Goal: Information Seeking & Learning: Learn about a topic

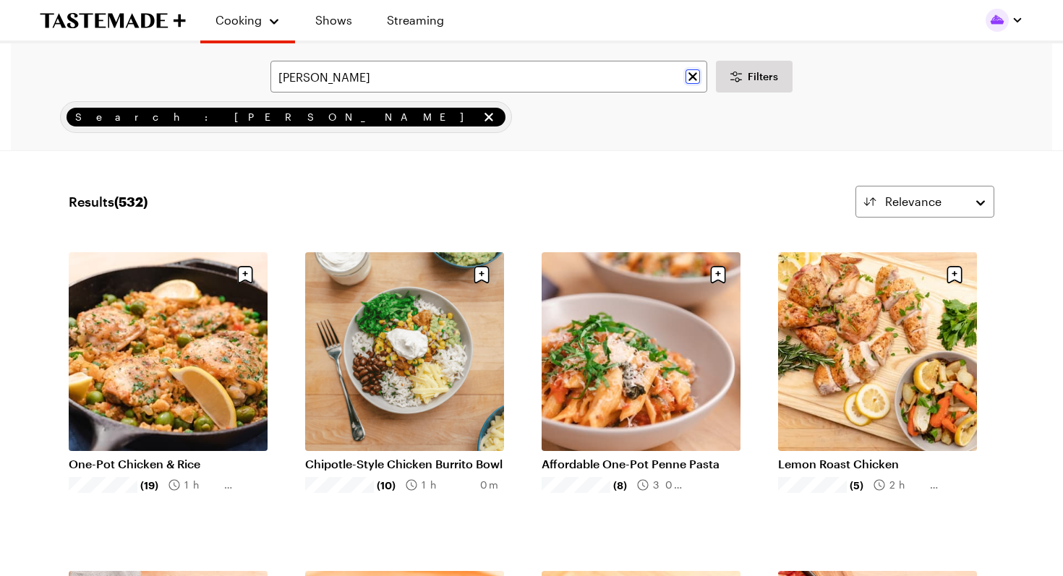
click at [695, 79] on icon "Clear search" at bounding box center [693, 76] width 9 height 9
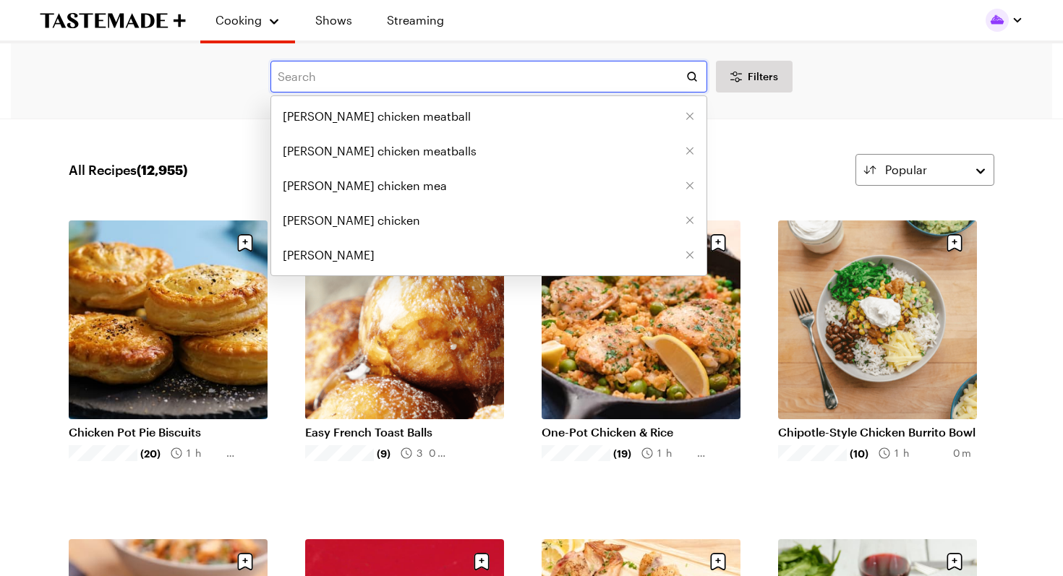
click at [608, 79] on input "text" at bounding box center [488, 77] width 437 height 32
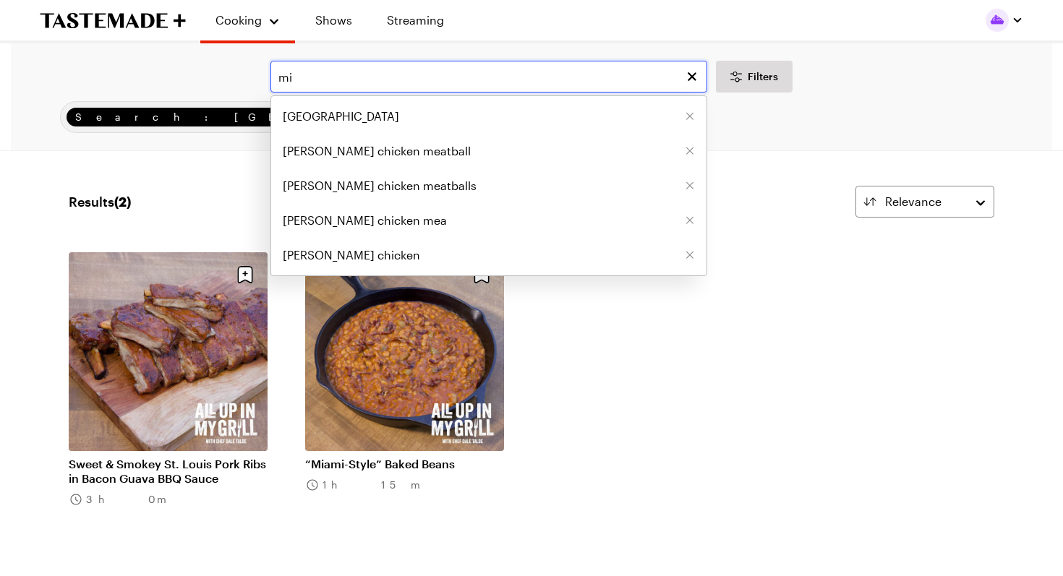
type input "m"
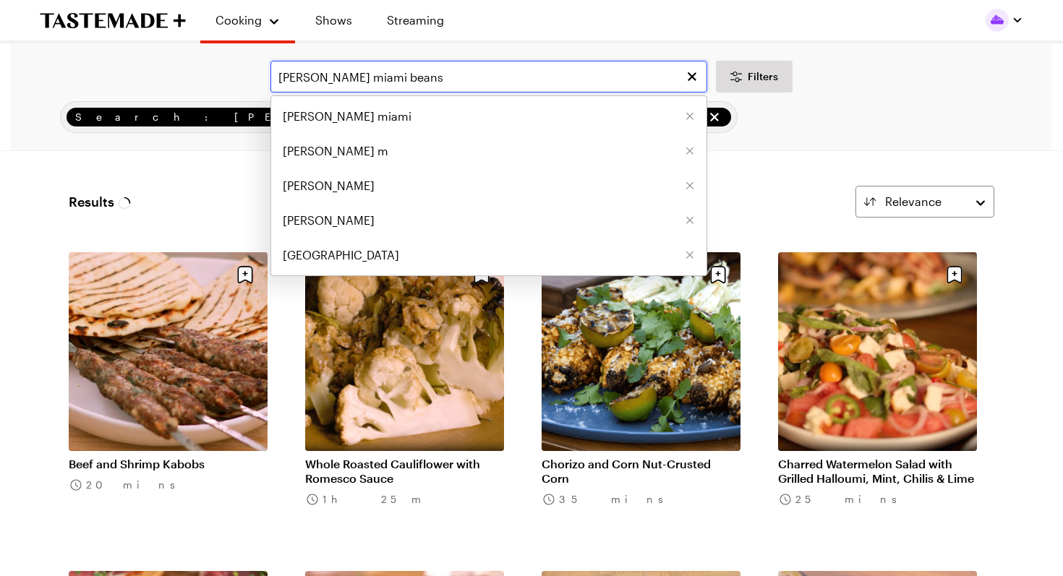
type input "dale talde miami beans"
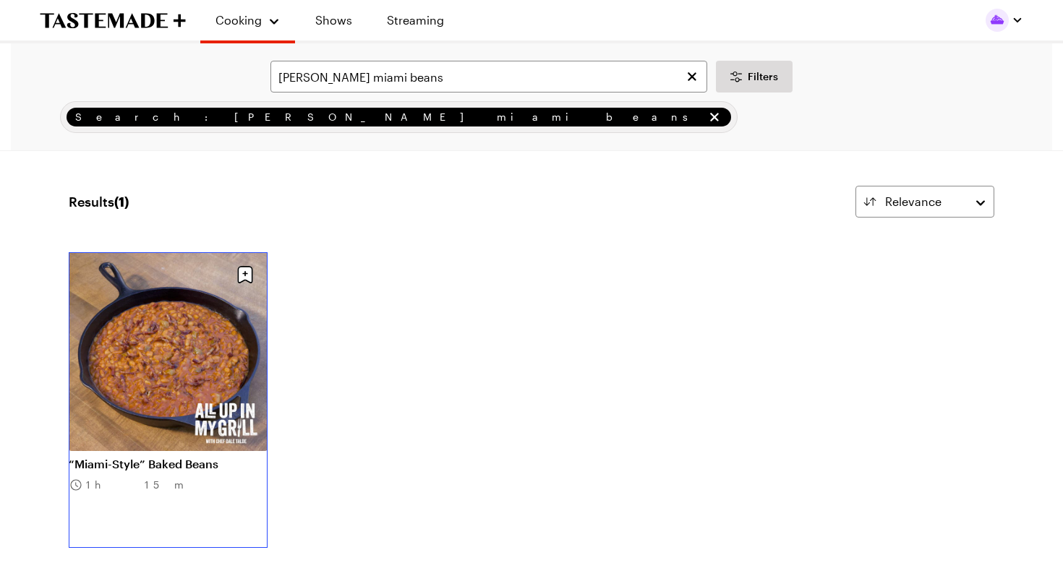
click at [176, 457] on link "“Miami-Style” Baked Beans" at bounding box center [168, 464] width 199 height 14
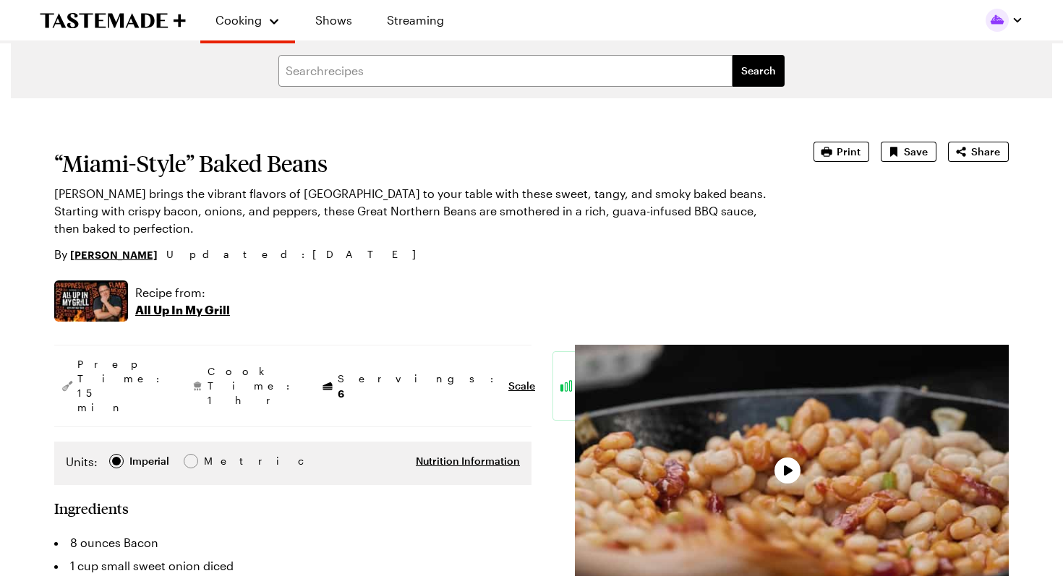
type textarea "x"
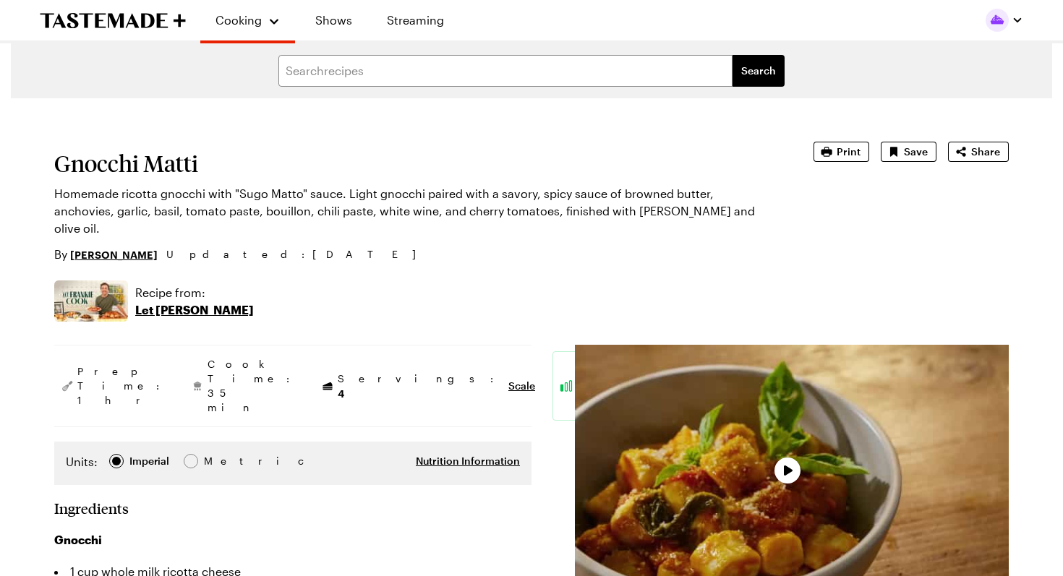
type textarea "x"
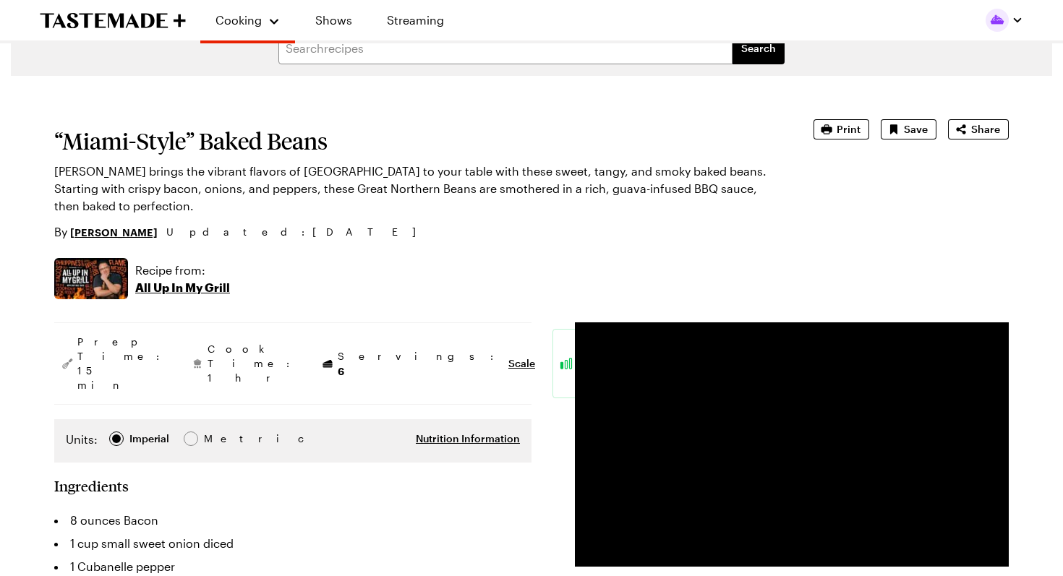
type textarea "x"
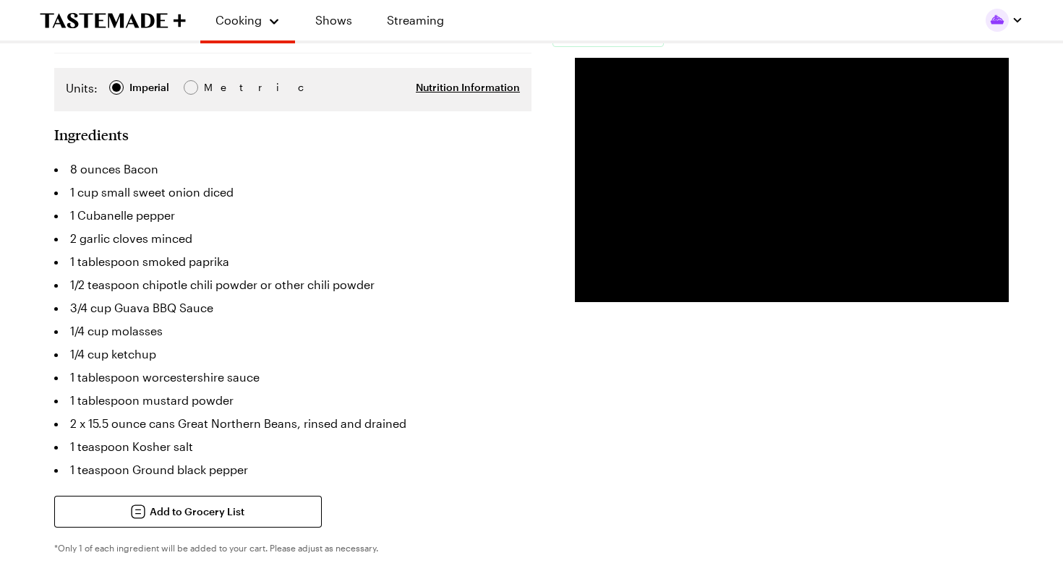
scroll to position [375, 0]
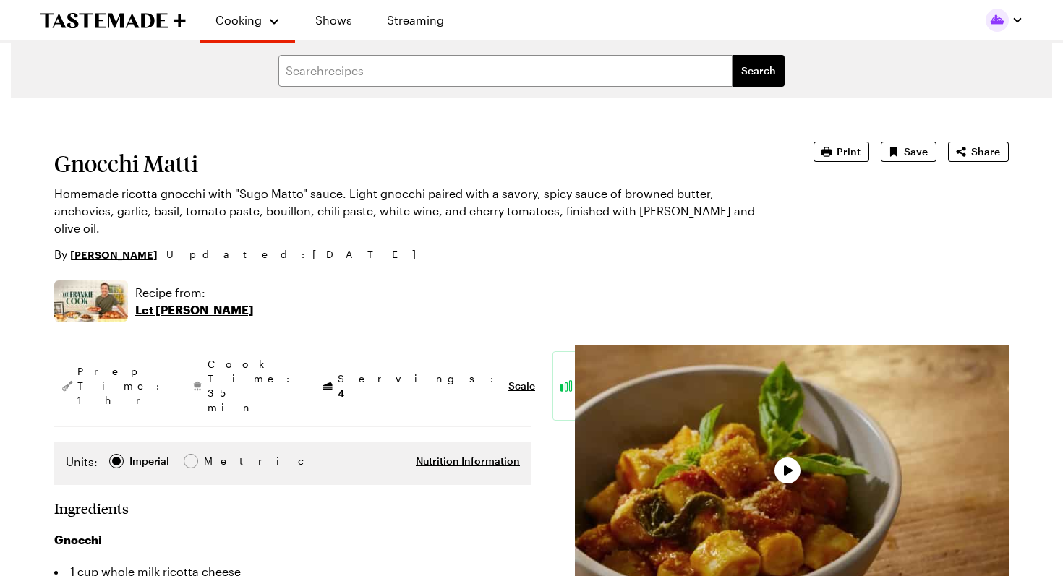
type textarea "x"
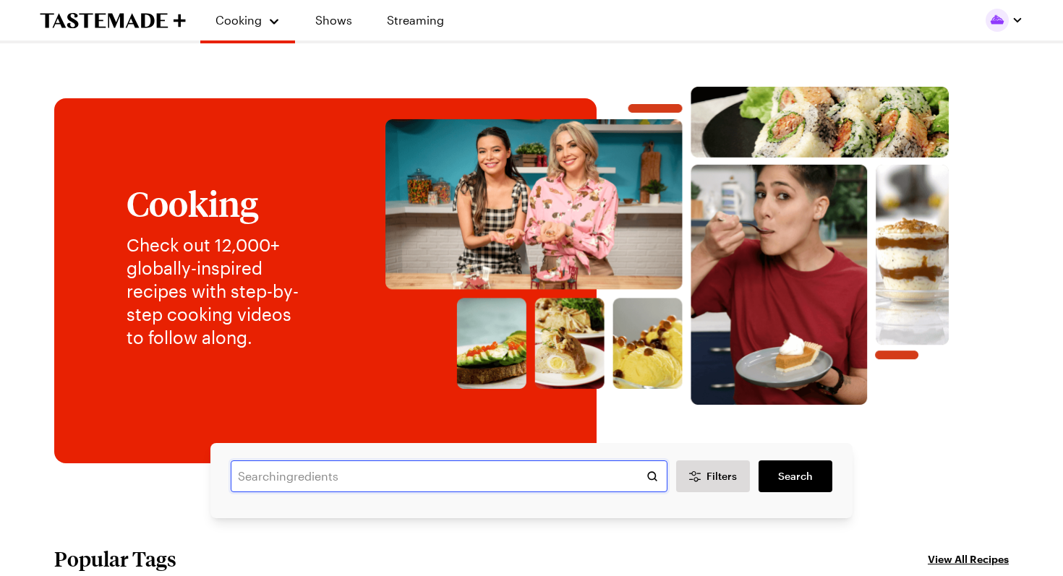
click at [238, 482] on input "text" at bounding box center [449, 477] width 437 height 32
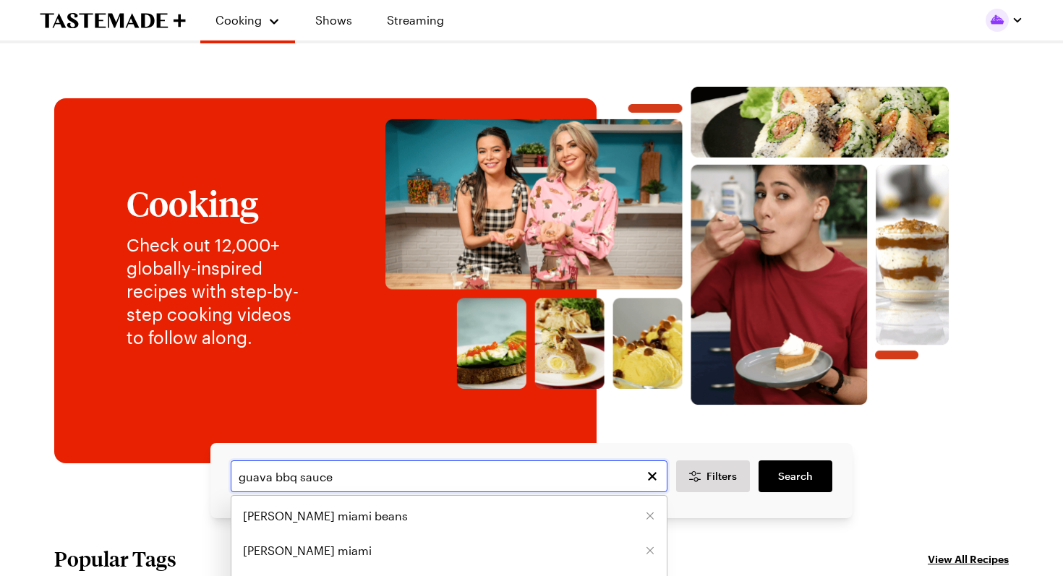
type input "guava bbq sauce"
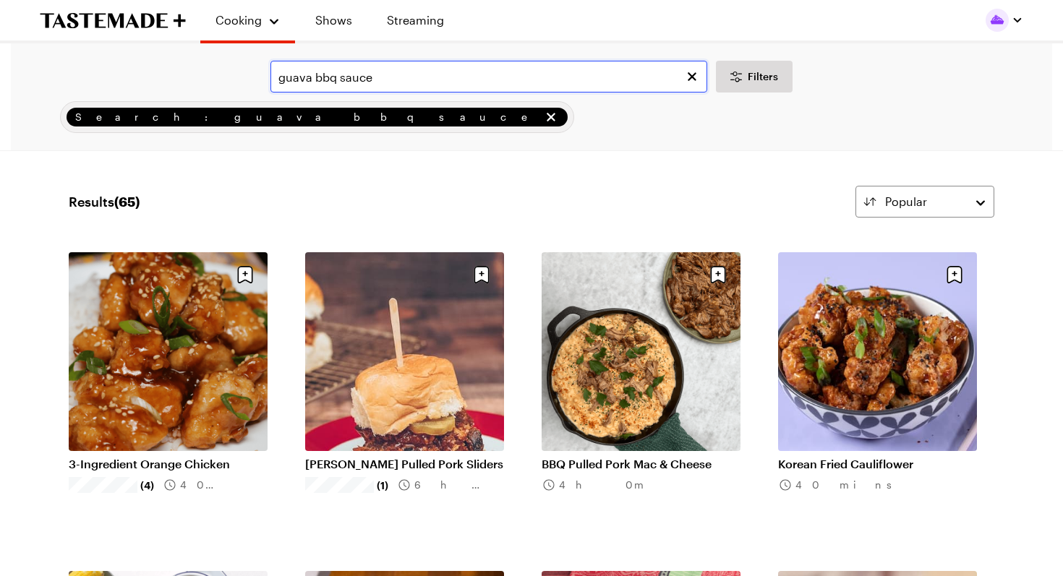
click at [278, 82] on input "guava bbq sauce" at bounding box center [488, 77] width 437 height 32
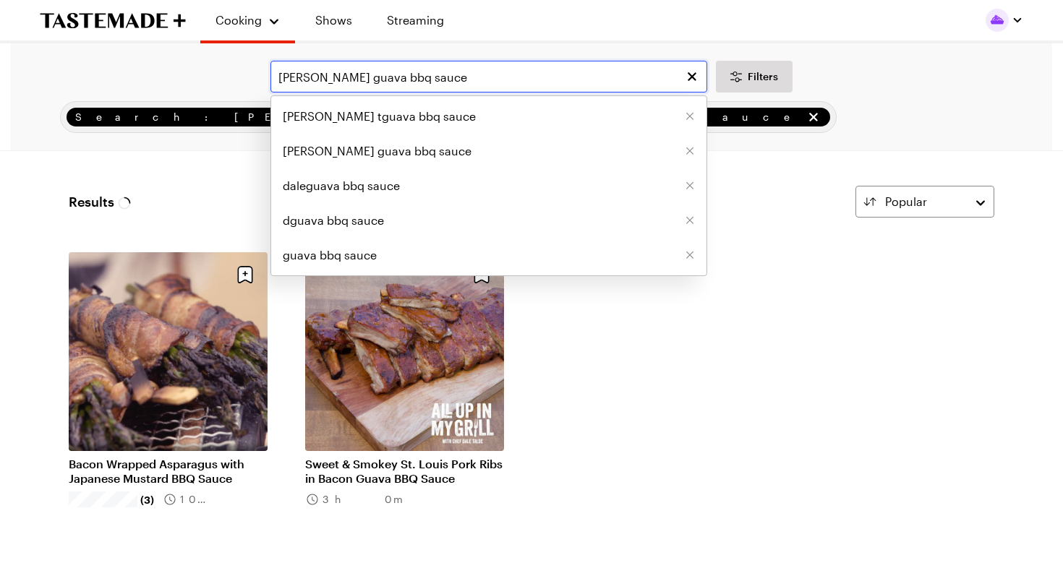
type input "dale talde guava bbq sauce"
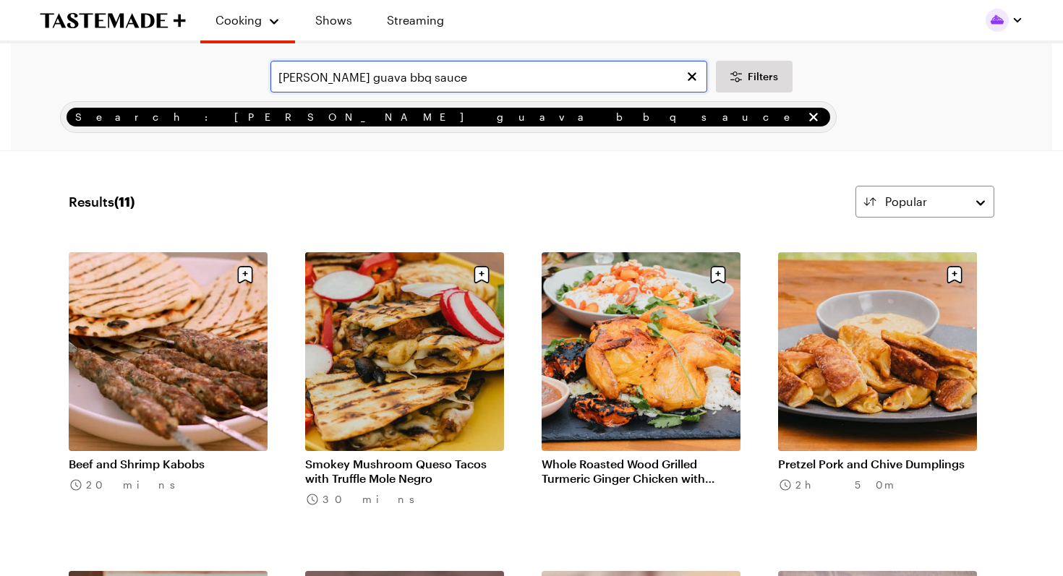
click at [449, 75] on input "dale talde guava bbq sauce" at bounding box center [488, 77] width 437 height 32
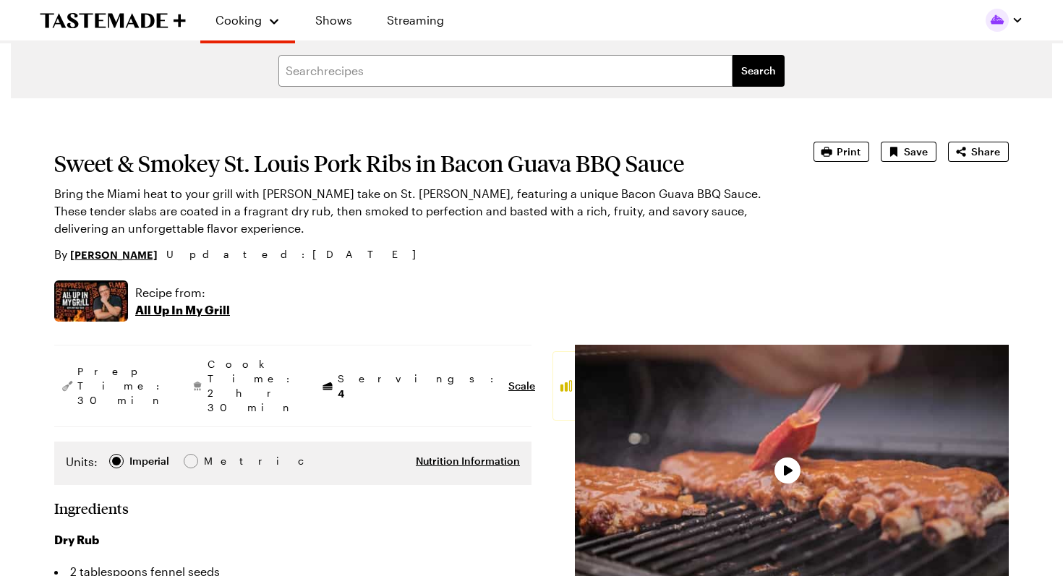
type textarea "x"
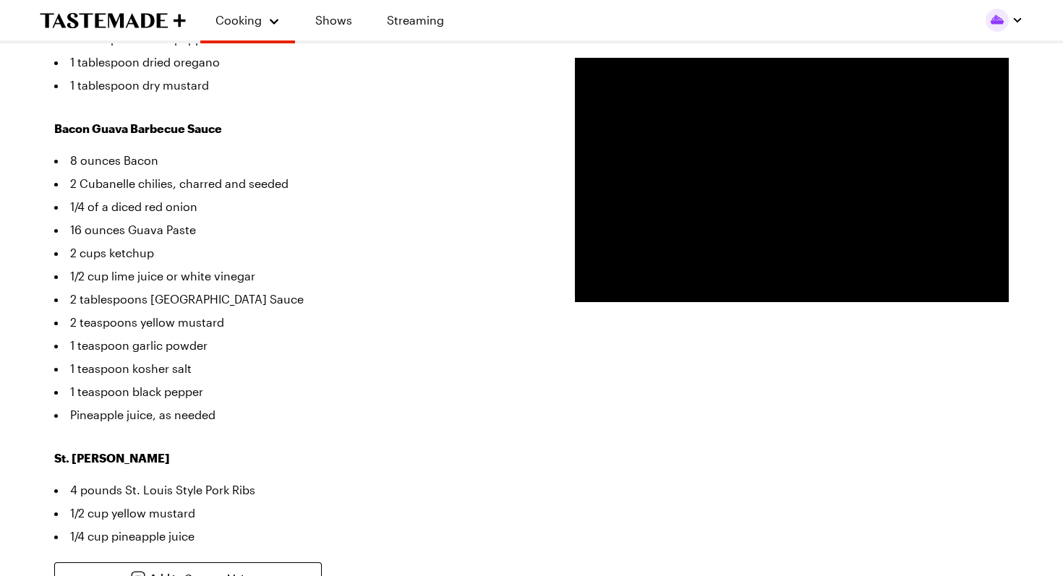
scroll to position [741, 0]
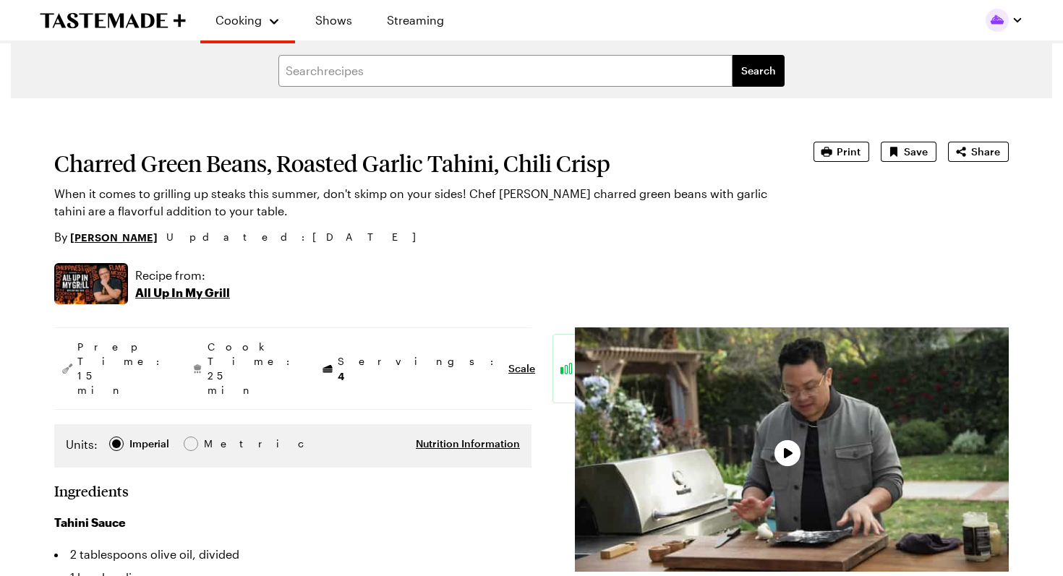
type textarea "x"
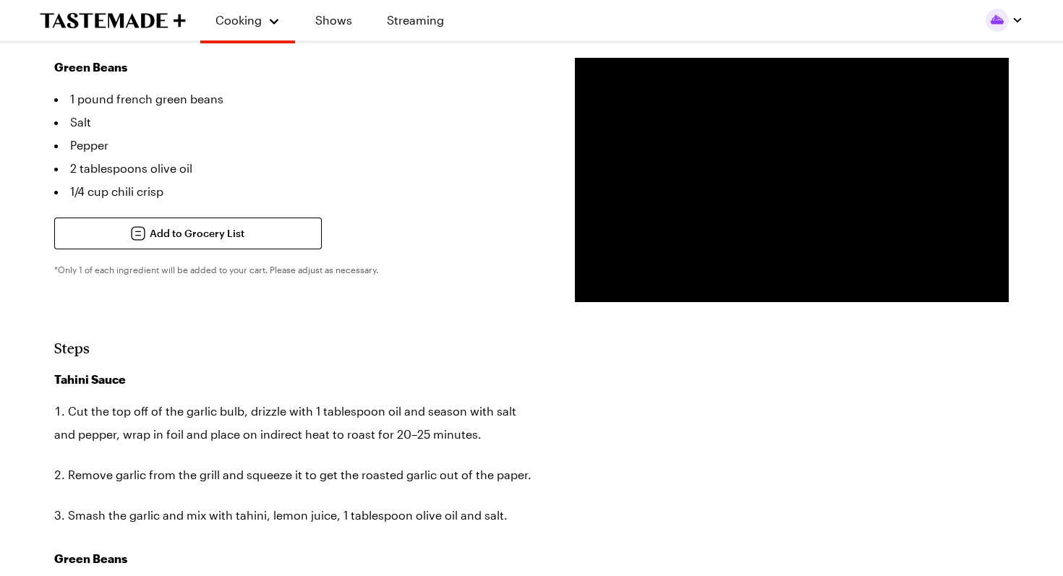
scroll to position [596, 0]
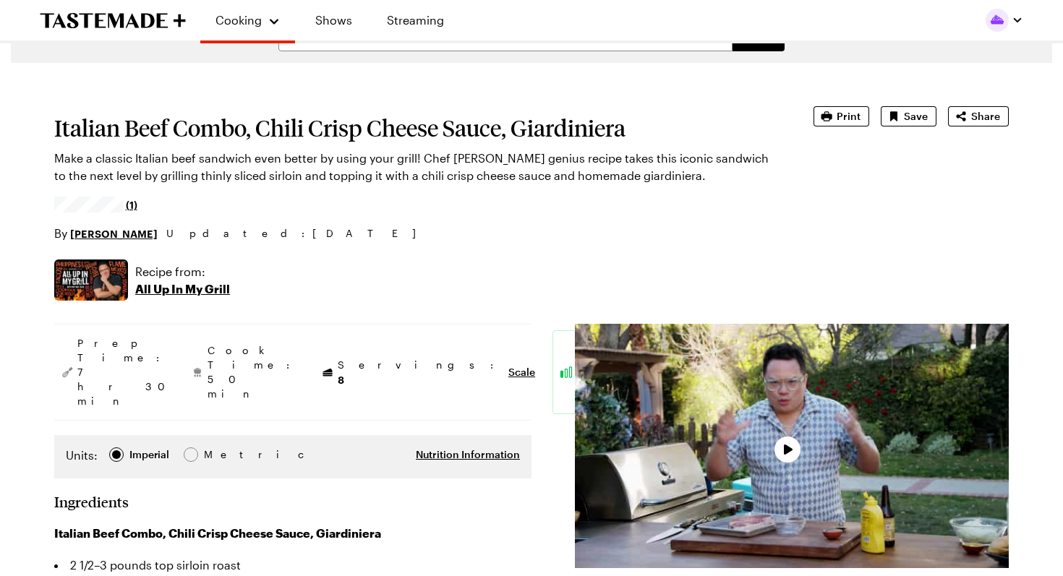
type textarea "x"
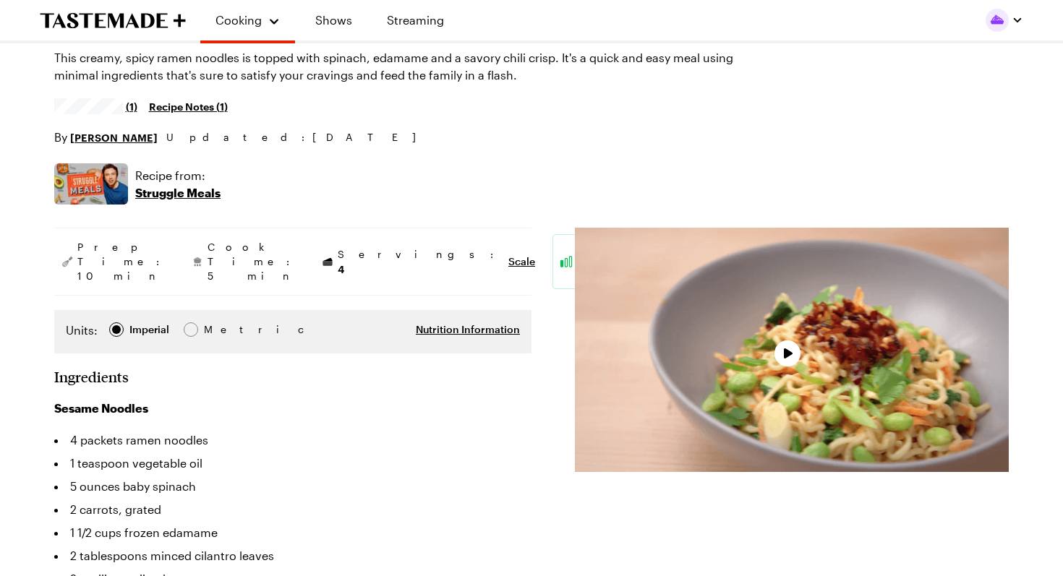
type textarea "x"
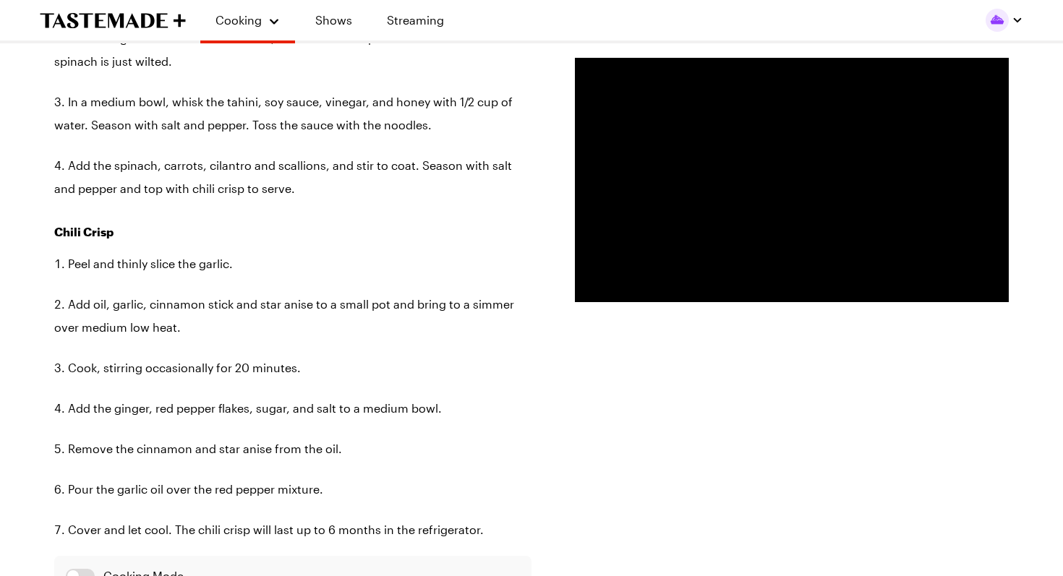
scroll to position [1386, 0]
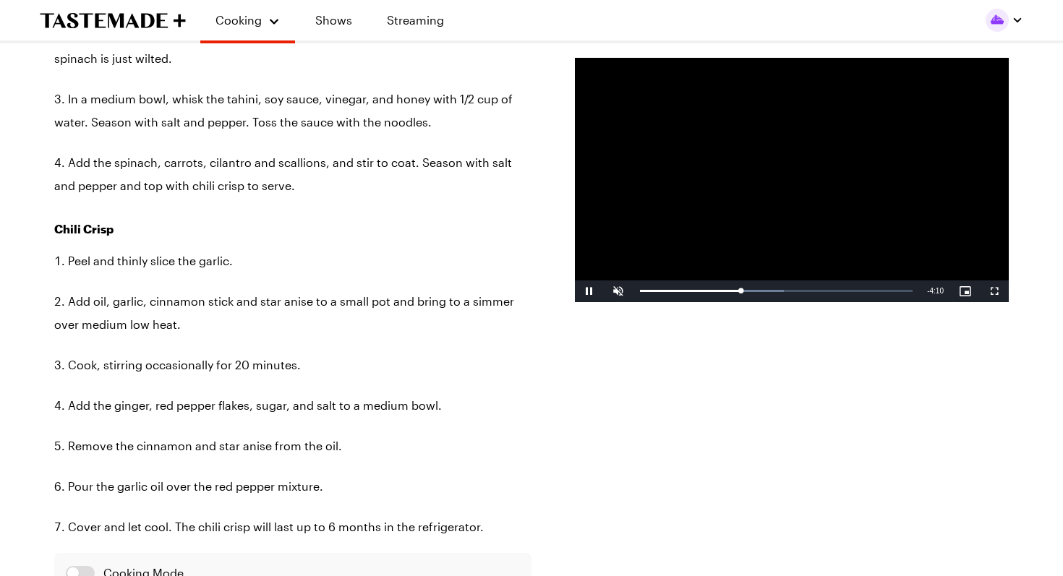
click at [801, 169] on video "Video Player" at bounding box center [792, 180] width 434 height 244
click at [625, 291] on span "Video Player" at bounding box center [618, 291] width 29 height 0
drag, startPoint x: 741, startPoint y: 294, endPoint x: 635, endPoint y: 305, distance: 106.9
click at [635, 305] on div "Prep Time: 10 min Cook Time: 5 min Servings: 4 Scale Easy Units: Imperial Imper…" at bounding box center [531, 182] width 955 height 2408
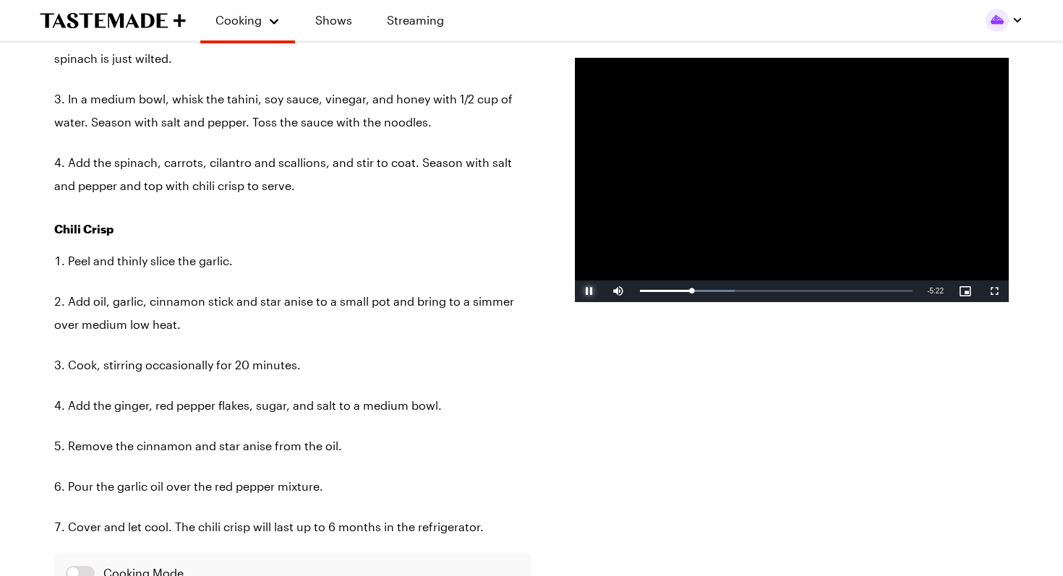
click at [597, 291] on span "Video Player" at bounding box center [589, 291] width 29 height 0
click at [589, 291] on span "Video Player" at bounding box center [589, 291] width 29 height 0
click at [585, 291] on span "Video Player" at bounding box center [589, 291] width 29 height 0
